Goal: Book appointment/travel/reservation

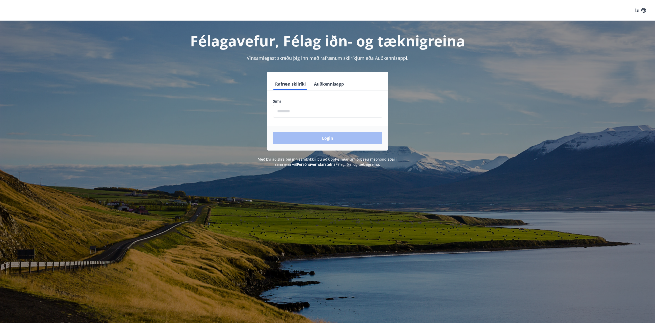
click at [300, 110] on input "phone" at bounding box center [327, 111] width 109 height 13
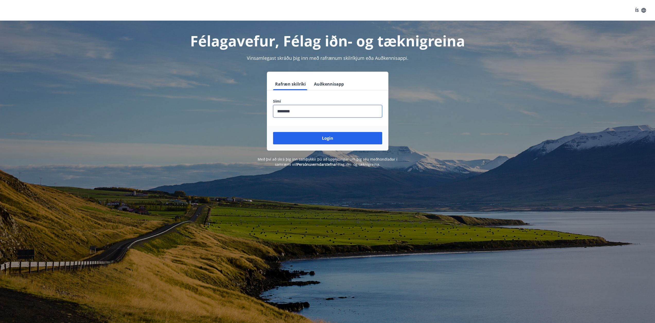
type input "********"
click at [273, 132] on button "Login" at bounding box center [327, 138] width 109 height 12
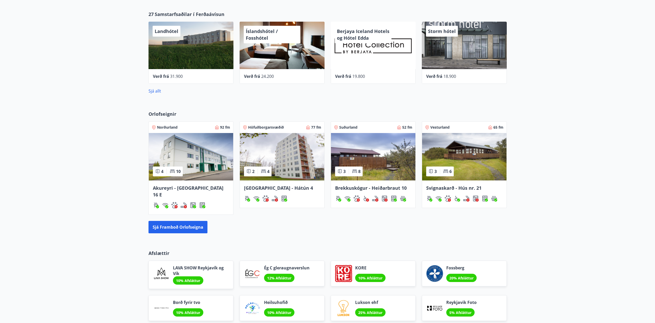
scroll to position [257, 0]
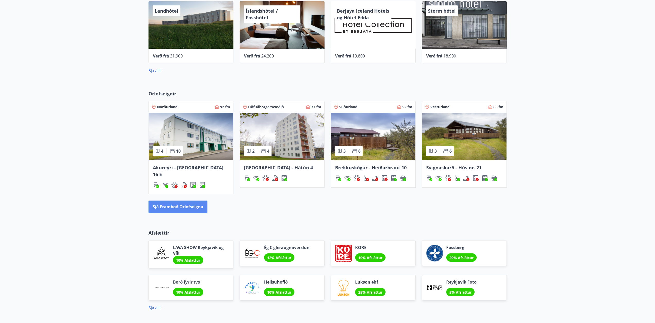
click at [154, 200] on button "Sjá framboð orlofseigna" at bounding box center [178, 206] width 59 height 12
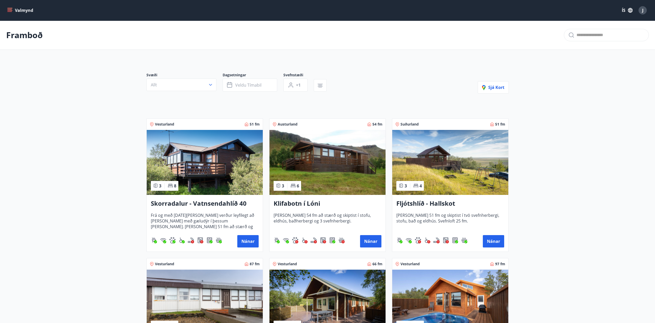
scroll to position [129, 0]
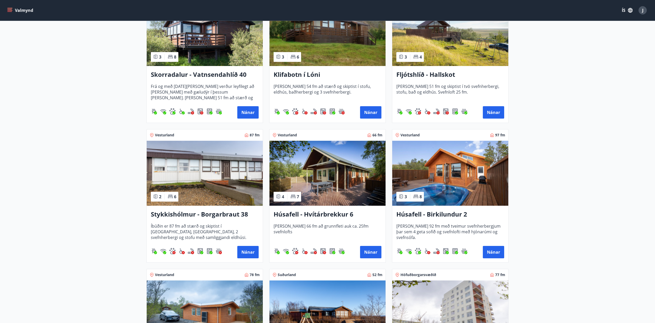
click at [300, 158] on img at bounding box center [328, 173] width 116 height 65
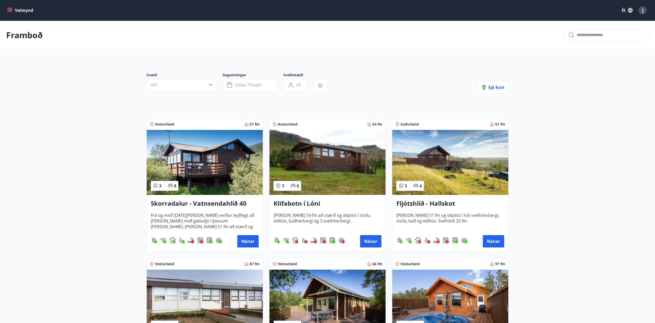
click at [13, 9] on button "Valmynd" at bounding box center [20, 10] width 29 height 9
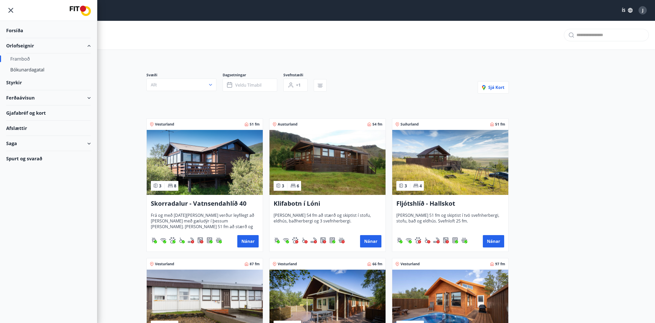
click at [22, 158] on div "Spurt og svarað" at bounding box center [48, 158] width 85 height 15
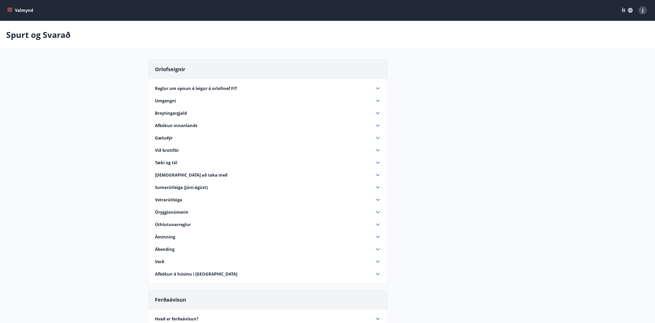
click at [168, 138] on span "Gæludýr" at bounding box center [164, 138] width 18 height 6
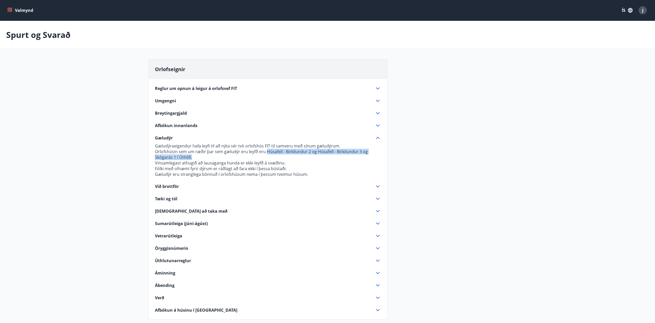
drag, startPoint x: 265, startPoint y: 151, endPoint x: 313, endPoint y: 157, distance: 48.0
click at [313, 157] on p "Orlofshúsin sem um ræðir þar sem gæludýr eru leyfð eru Húsafell - Birkilundur 2…" at bounding box center [268, 154] width 226 height 11
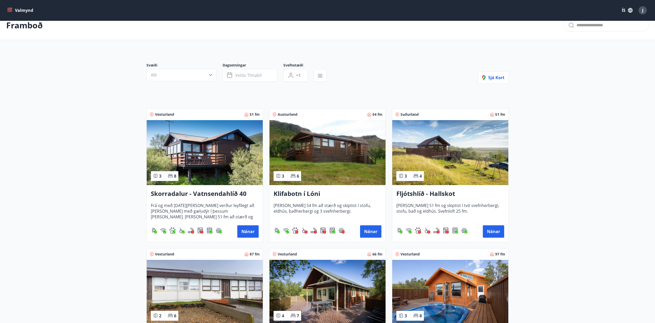
scroll to position [154, 0]
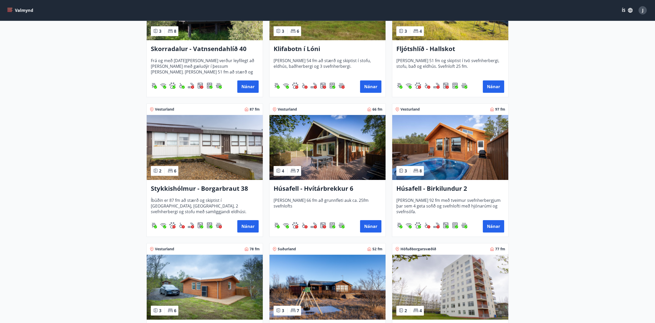
click at [471, 151] on img at bounding box center [450, 147] width 116 height 65
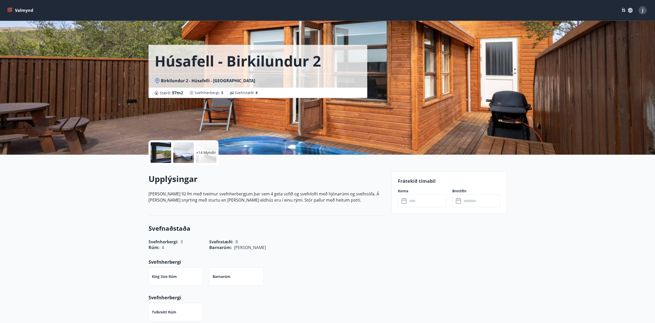
click at [207, 153] on p "+14 Myndir" at bounding box center [206, 152] width 20 height 5
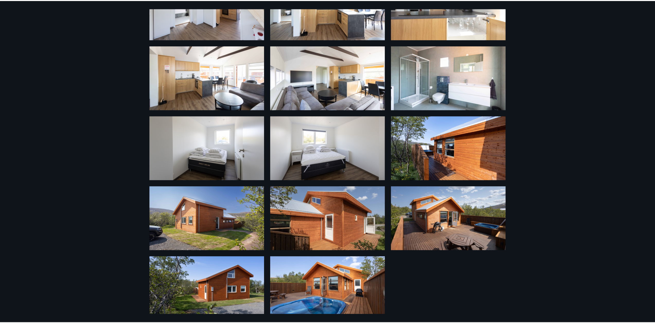
scroll to position [202, 0]
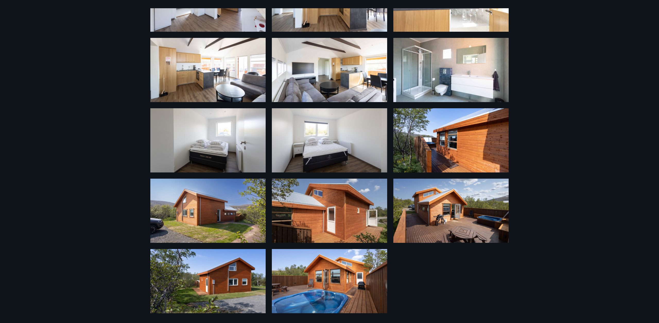
click at [335, 295] on img at bounding box center [329, 281] width 115 height 64
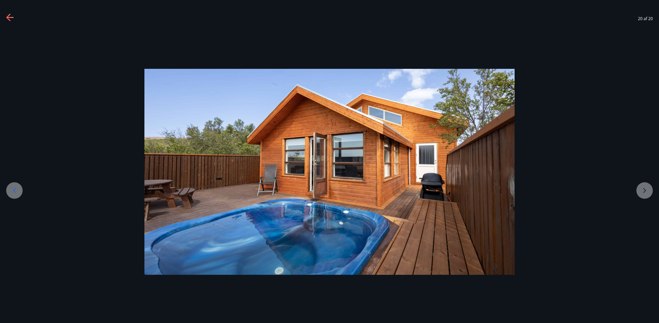
click at [14, 191] on icon at bounding box center [14, 190] width 3 height 5
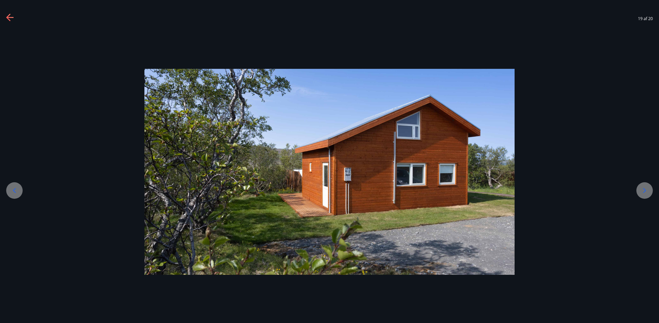
click at [14, 191] on icon at bounding box center [14, 190] width 3 height 5
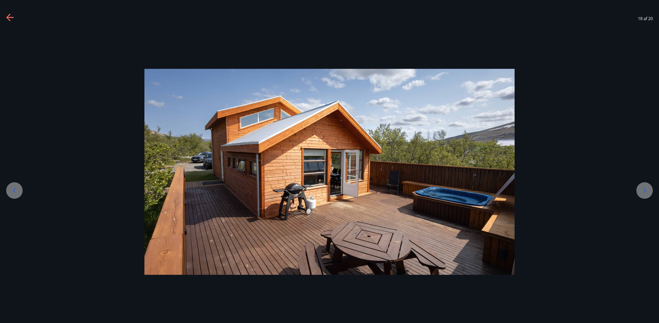
click at [15, 189] on icon at bounding box center [14, 190] width 3 height 5
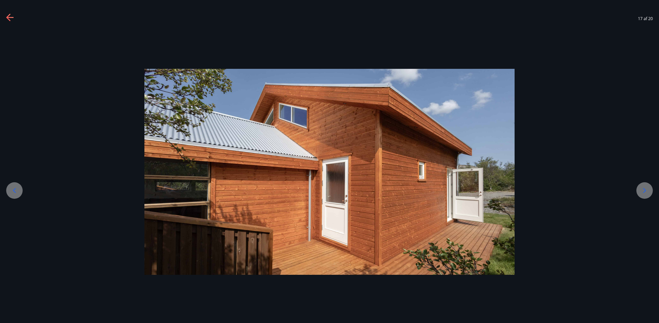
click at [15, 189] on icon at bounding box center [14, 190] width 3 height 5
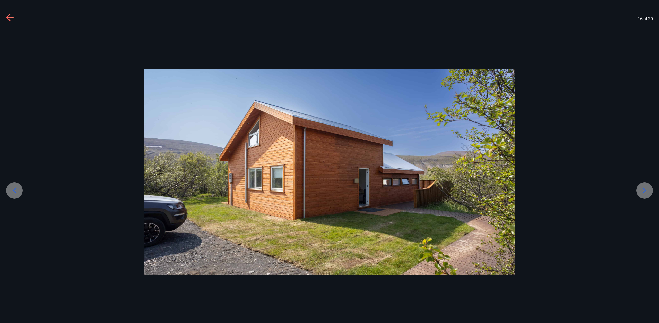
click at [15, 189] on icon at bounding box center [14, 190] width 3 height 5
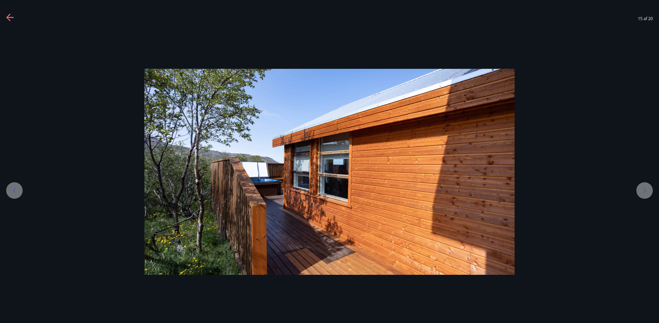
click at [15, 189] on icon at bounding box center [14, 190] width 3 height 5
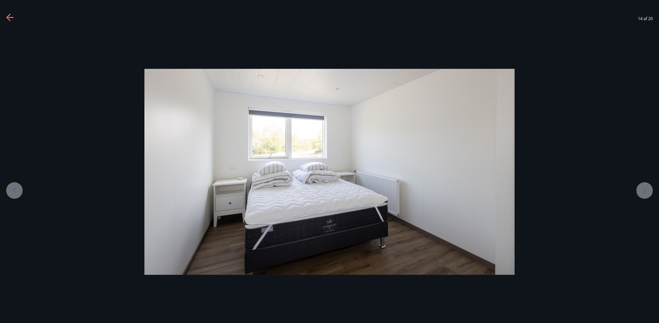
click at [15, 189] on icon at bounding box center [14, 190] width 3 height 5
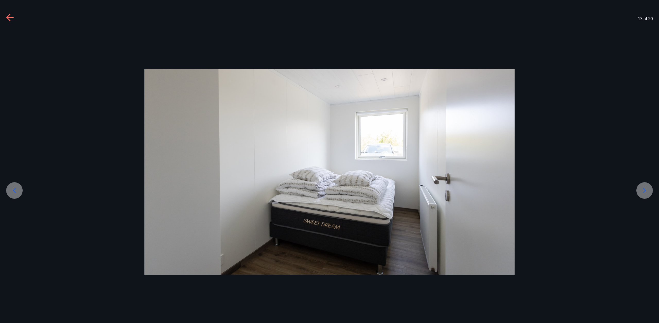
click at [15, 189] on icon at bounding box center [14, 190] width 3 height 5
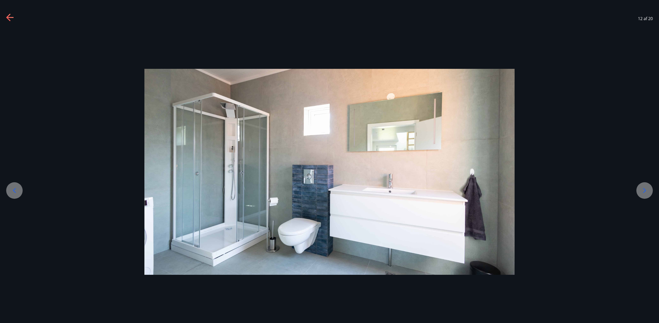
click at [15, 189] on icon at bounding box center [14, 190] width 3 height 5
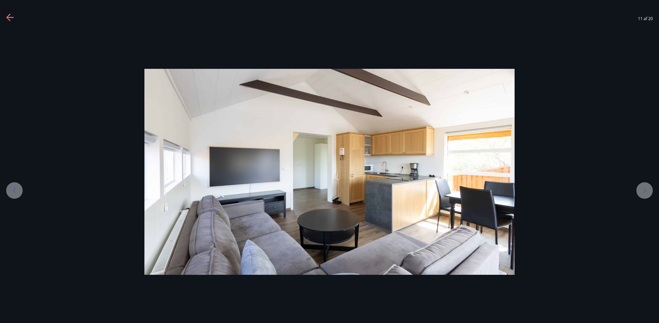
click at [15, 189] on icon at bounding box center [14, 190] width 3 height 5
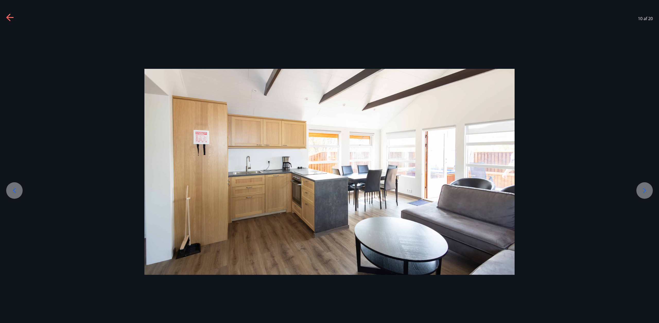
click at [15, 189] on icon at bounding box center [14, 190] width 3 height 5
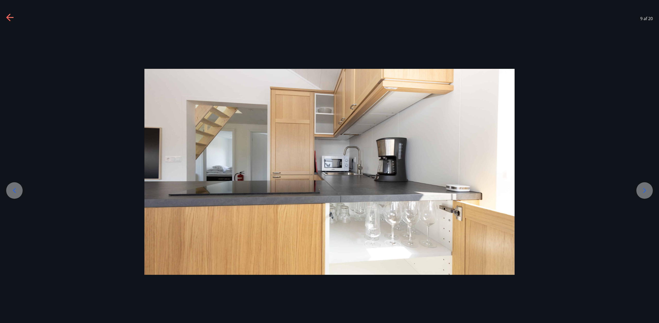
click at [15, 189] on icon at bounding box center [14, 190] width 3 height 5
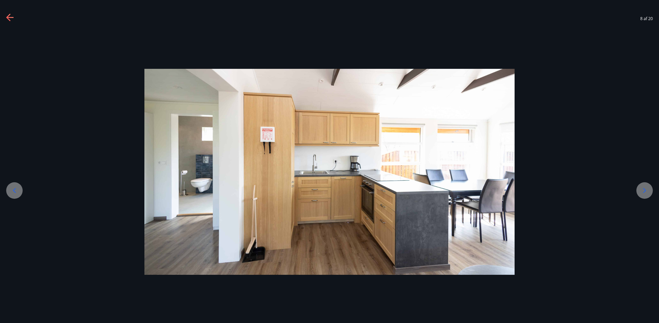
click at [7, 18] on icon at bounding box center [8, 17] width 4 height 7
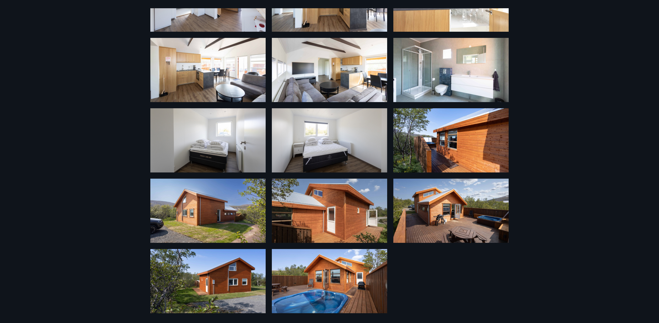
click at [7, 18] on div "20 Myndir" at bounding box center [329, 161] width 659 height 323
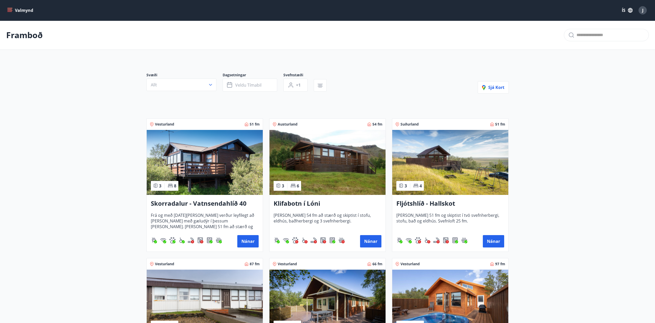
click at [19, 10] on button "Valmynd" at bounding box center [20, 10] width 29 height 9
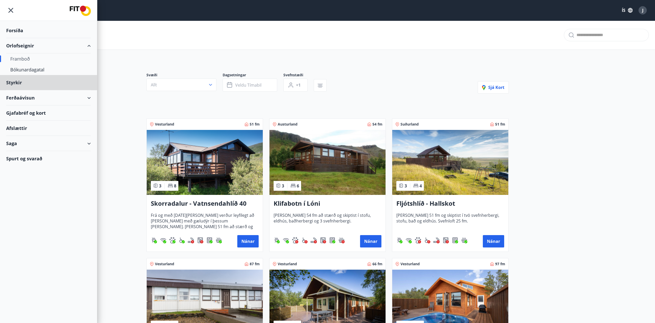
click at [17, 30] on div "Forsíða" at bounding box center [48, 30] width 85 height 15
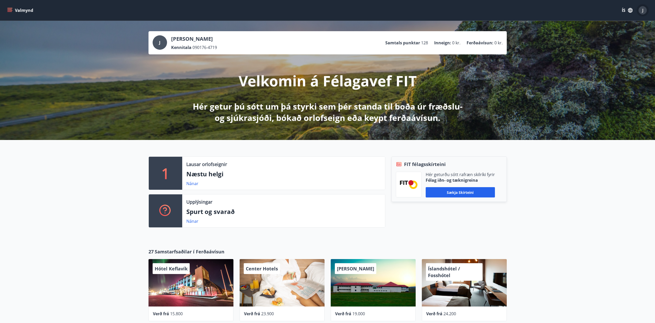
click at [642, 9] on div "J" at bounding box center [643, 10] width 8 height 8
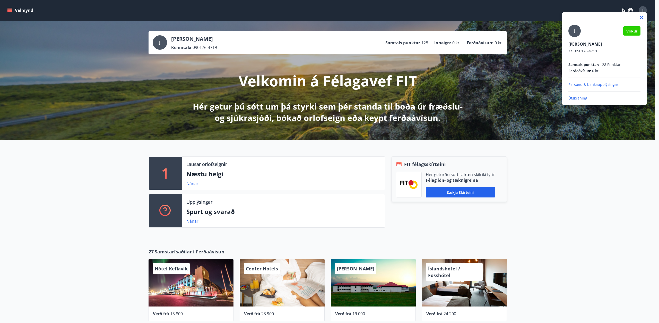
click at [581, 97] on p "Útskráning" at bounding box center [605, 98] width 72 height 5
click at [571, 98] on p "Útskráning" at bounding box center [605, 98] width 72 height 5
